Goal: Task Accomplishment & Management: Use online tool/utility

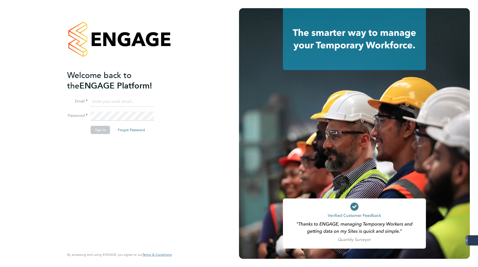
type input "karolina.linda@gattacaplc.com"
click at [97, 130] on button "Sign In" at bounding box center [100, 130] width 19 height 8
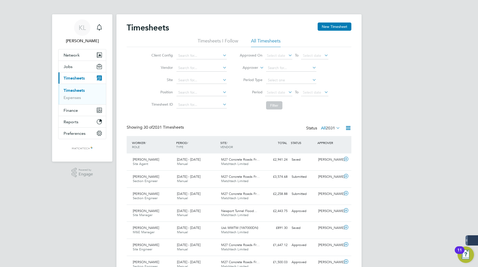
click at [69, 89] on link "Timesheets" at bounding box center [74, 90] width 21 height 5
click at [265, 41] on li "All Timesheets" at bounding box center [266, 42] width 30 height 9
click at [348, 126] on icon at bounding box center [348, 128] width 6 height 6
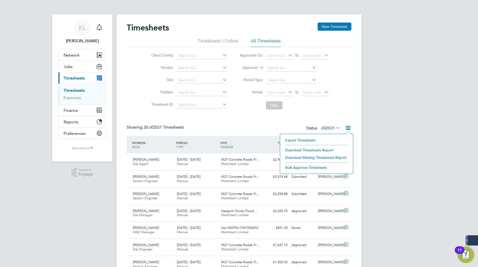
click at [293, 138] on li "Export Timesheets" at bounding box center [317, 139] width 68 height 7
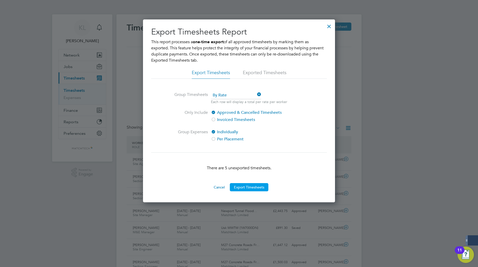
click at [241, 189] on button "Export Timesheets" at bounding box center [249, 187] width 39 height 8
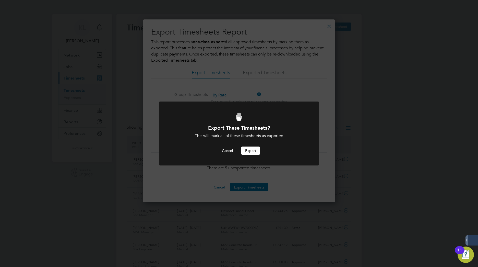
click at [256, 151] on button "Export" at bounding box center [250, 150] width 19 height 8
